Goal: Information Seeking & Learning: Learn about a topic

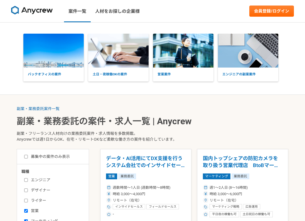
select select "3"
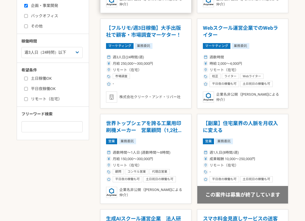
scroll to position [226, 0]
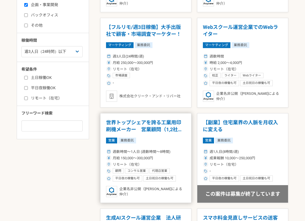
click at [157, 116] on article "世界トップシェアを誇る工業用印刷機メーカー　営業顧問（1,2社のみの紹介も歓迎） 営業 業務委託 週数時間〜1人日 (週数時間〜8時間) 月給 150,000…" at bounding box center [145, 158] width 91 height 90
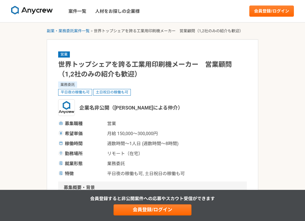
select select "3"
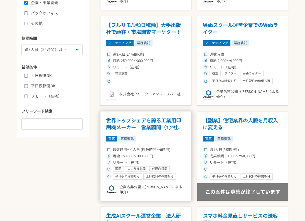
scroll to position [243, 0]
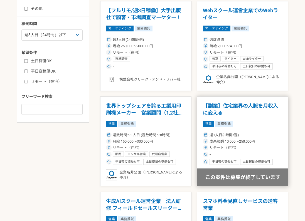
click at [223, 105] on h1 "【副業】住宅業界の人脈を月収入に変える" at bounding box center [242, 109] width 79 height 14
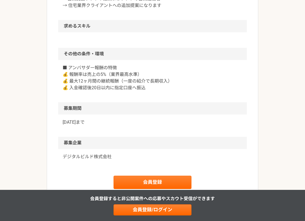
scroll to position [467, 0]
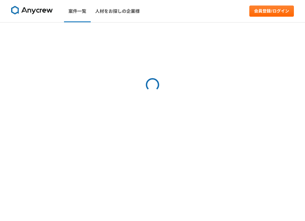
select select "3"
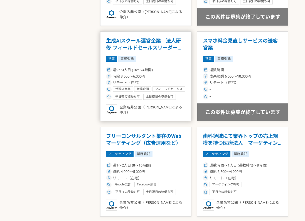
scroll to position [404, 0]
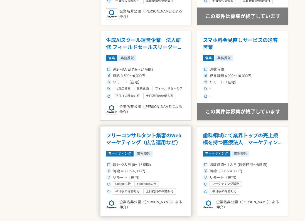
click at [166, 140] on h1 "フリーコンサルタント集客のWebマーケティング（広告運用など）" at bounding box center [145, 139] width 79 height 14
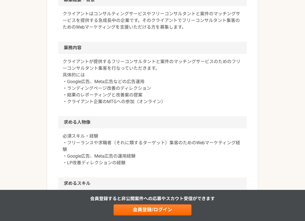
scroll to position [188, 0]
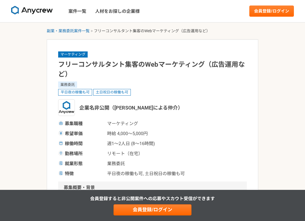
select select "3"
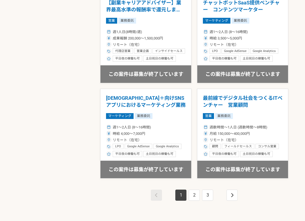
scroll to position [919, 0]
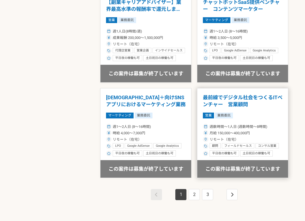
click at [255, 94] on h1 "最前線でデジタル社会をつくるITベンチャー　営業顧問" at bounding box center [242, 101] width 79 height 14
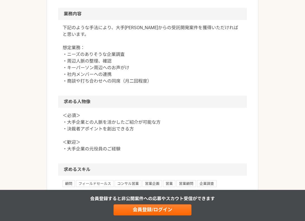
scroll to position [363, 0]
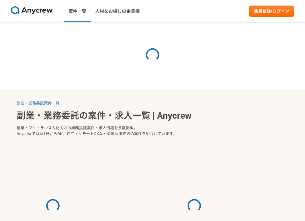
select select "3"
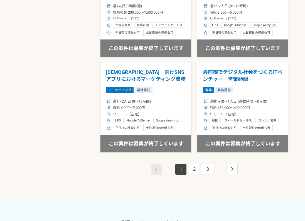
scroll to position [945, 0]
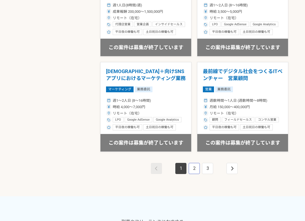
click at [195, 168] on link "2" at bounding box center [193, 168] width 11 height 11
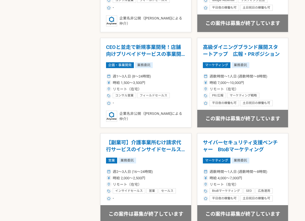
scroll to position [684, 0]
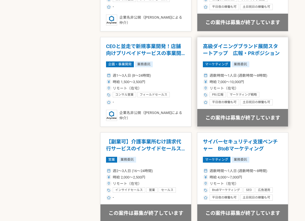
click at [223, 50] on h1 "高級ダイニングブランド展開スタートアップ　広報・PRポジション" at bounding box center [242, 50] width 79 height 14
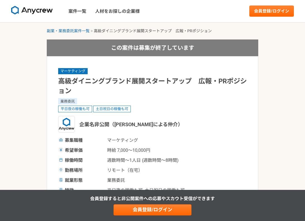
click at [223, 43] on div "この案件は募集が終了しています" at bounding box center [152, 47] width 211 height 17
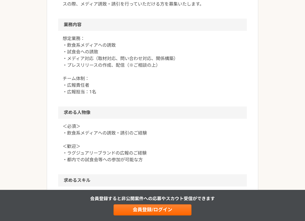
scroll to position [284, 0]
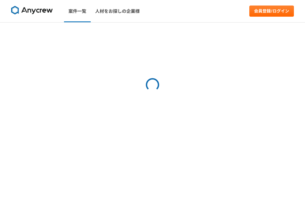
select select "3"
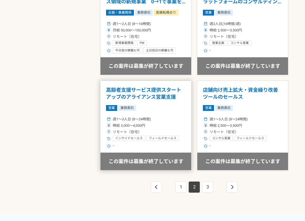
scroll to position [927, 0]
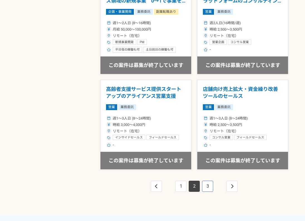
click at [209, 189] on link "3" at bounding box center [207, 186] width 11 height 11
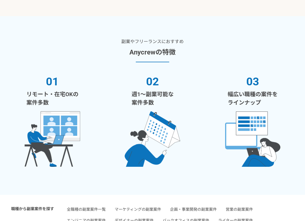
scroll to position [1128, 0]
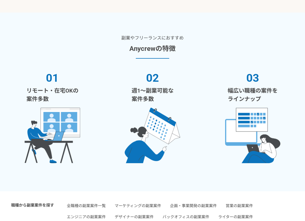
scroll to position [500, 0]
